Goal: Task Accomplishment & Management: Use online tool/utility

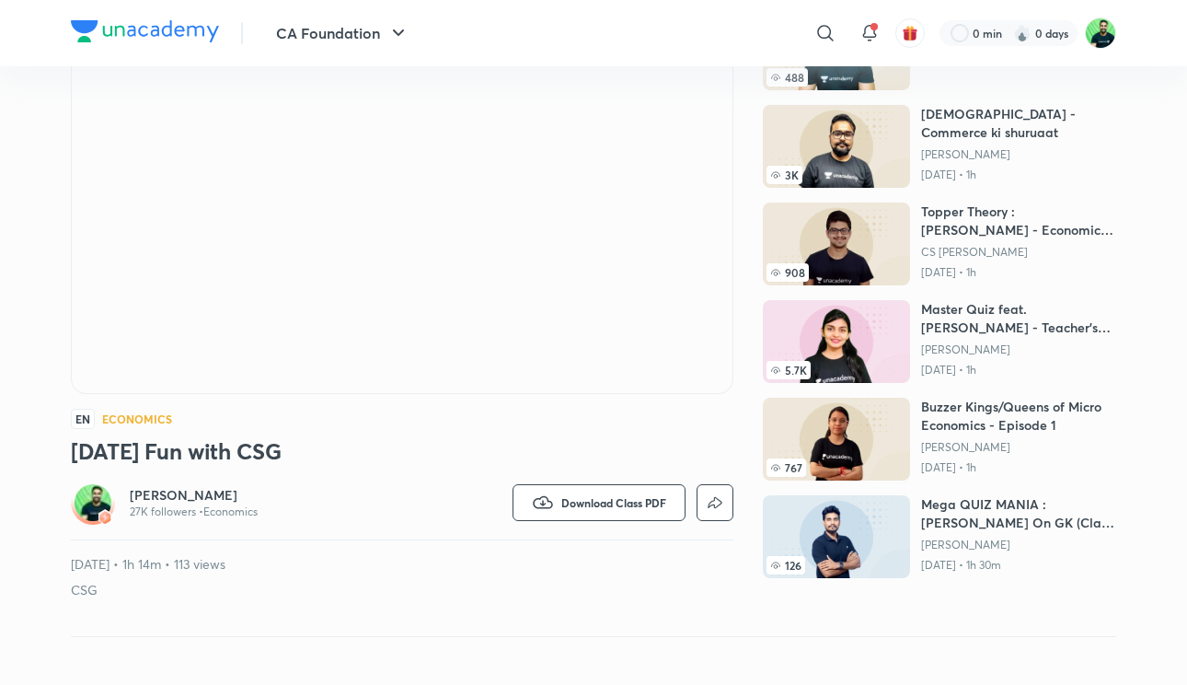
click at [1089, 44] on picture at bounding box center [1100, 32] width 31 height 31
click at [1096, 42] on img at bounding box center [1100, 32] width 31 height 31
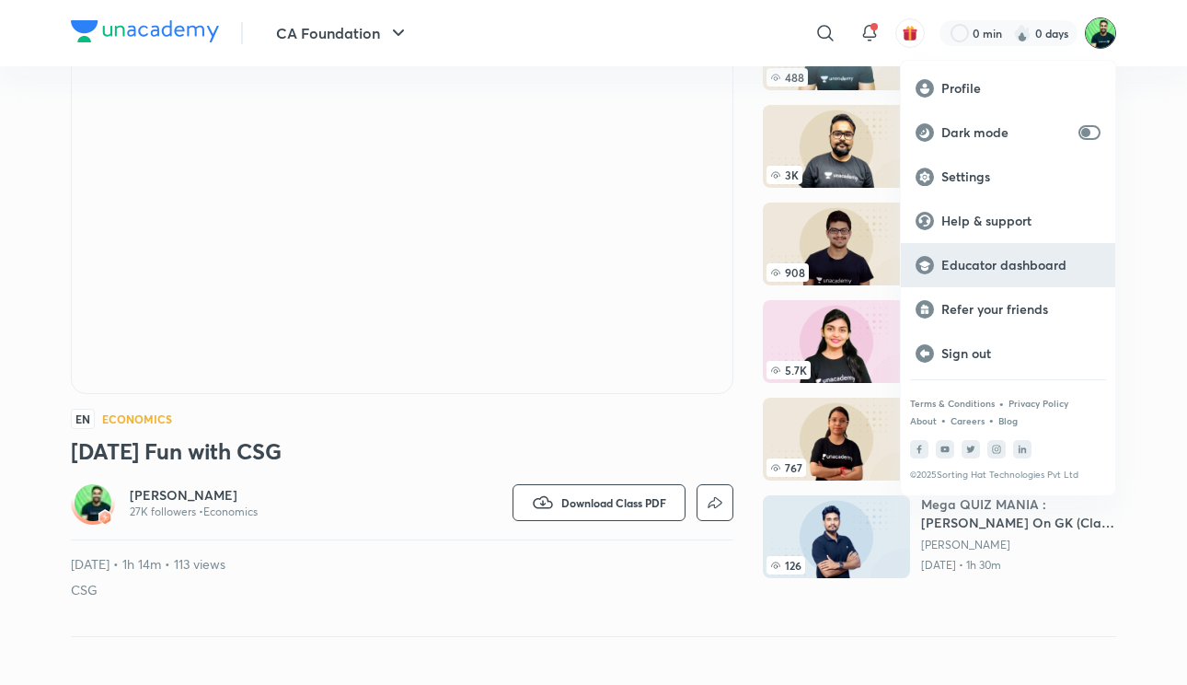
click at [1022, 268] on p "Educator dashboard" at bounding box center [1021, 265] width 159 height 17
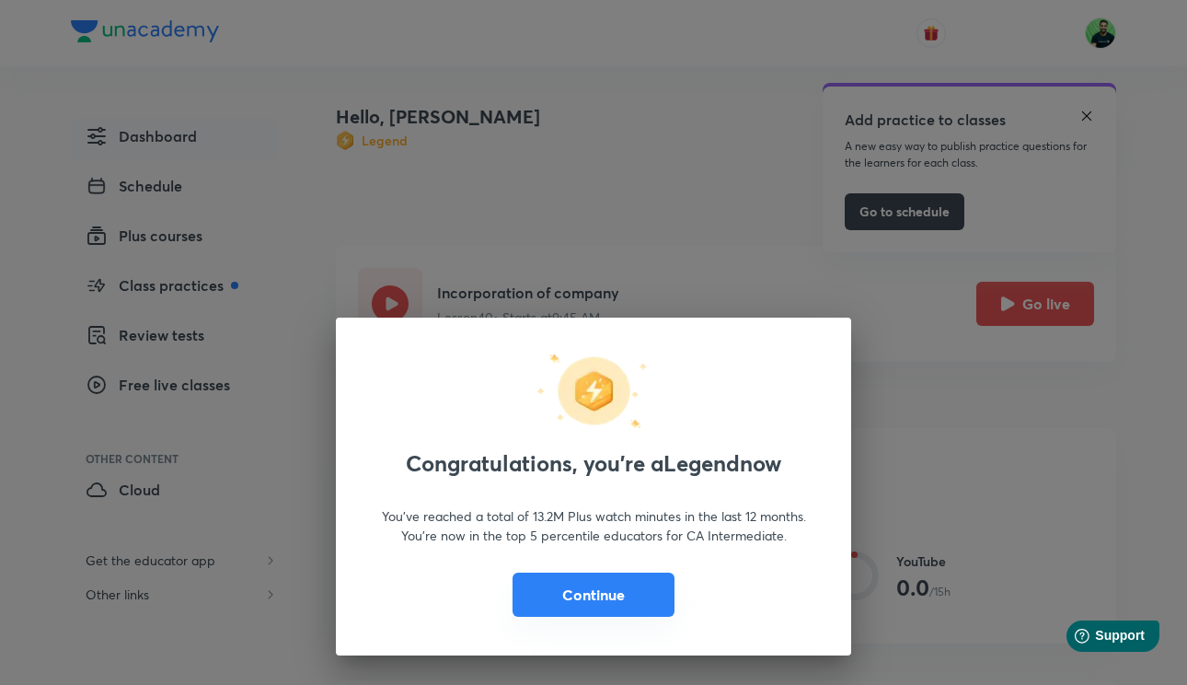
click at [611, 604] on button "Continue" at bounding box center [594, 594] width 162 height 44
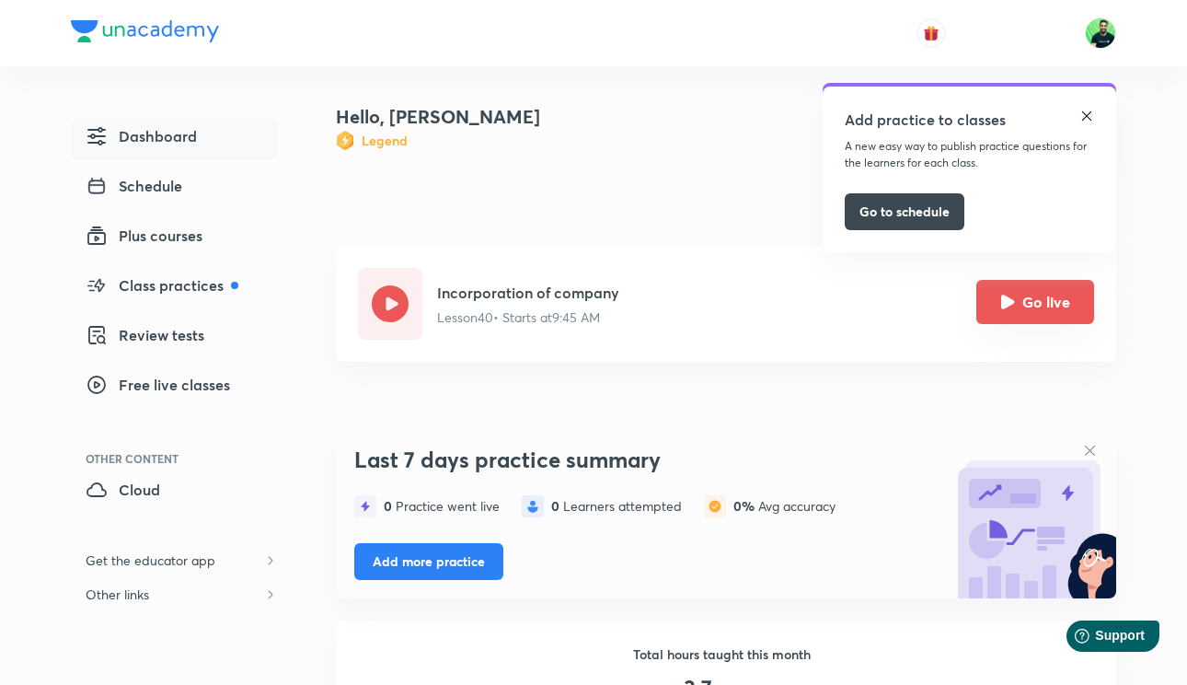
click at [1004, 292] on button "Go live" at bounding box center [1036, 302] width 118 height 44
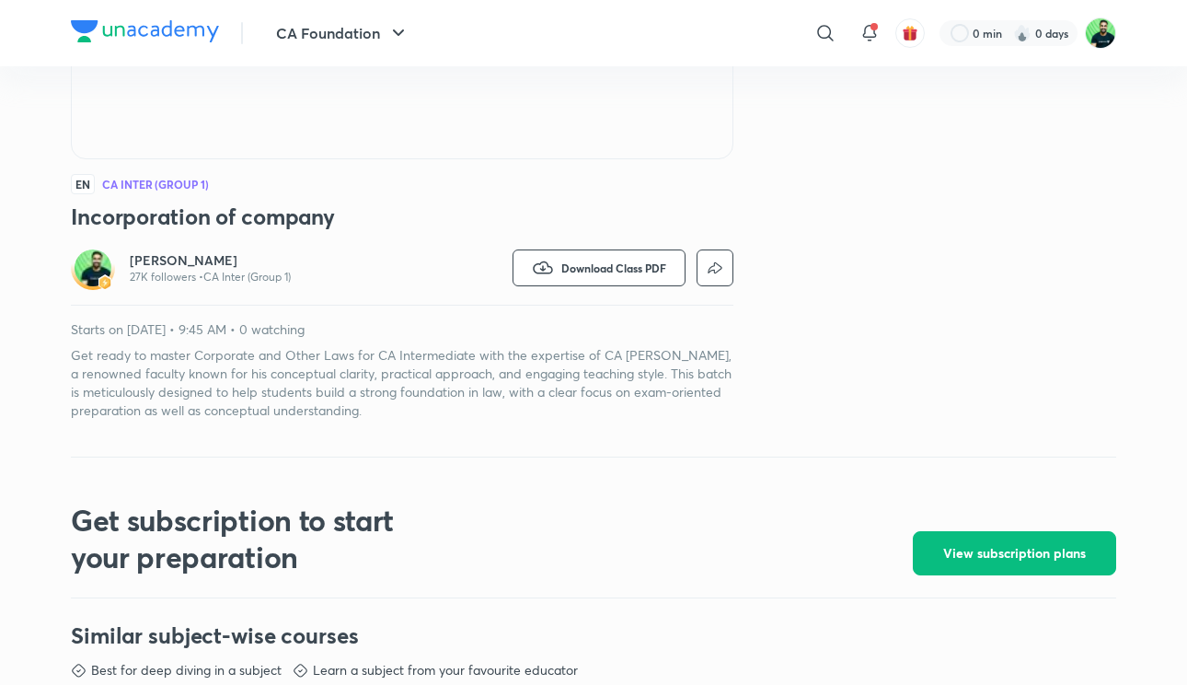
scroll to position [419, 0]
